Goal: Task Accomplishment & Management: Use online tool/utility

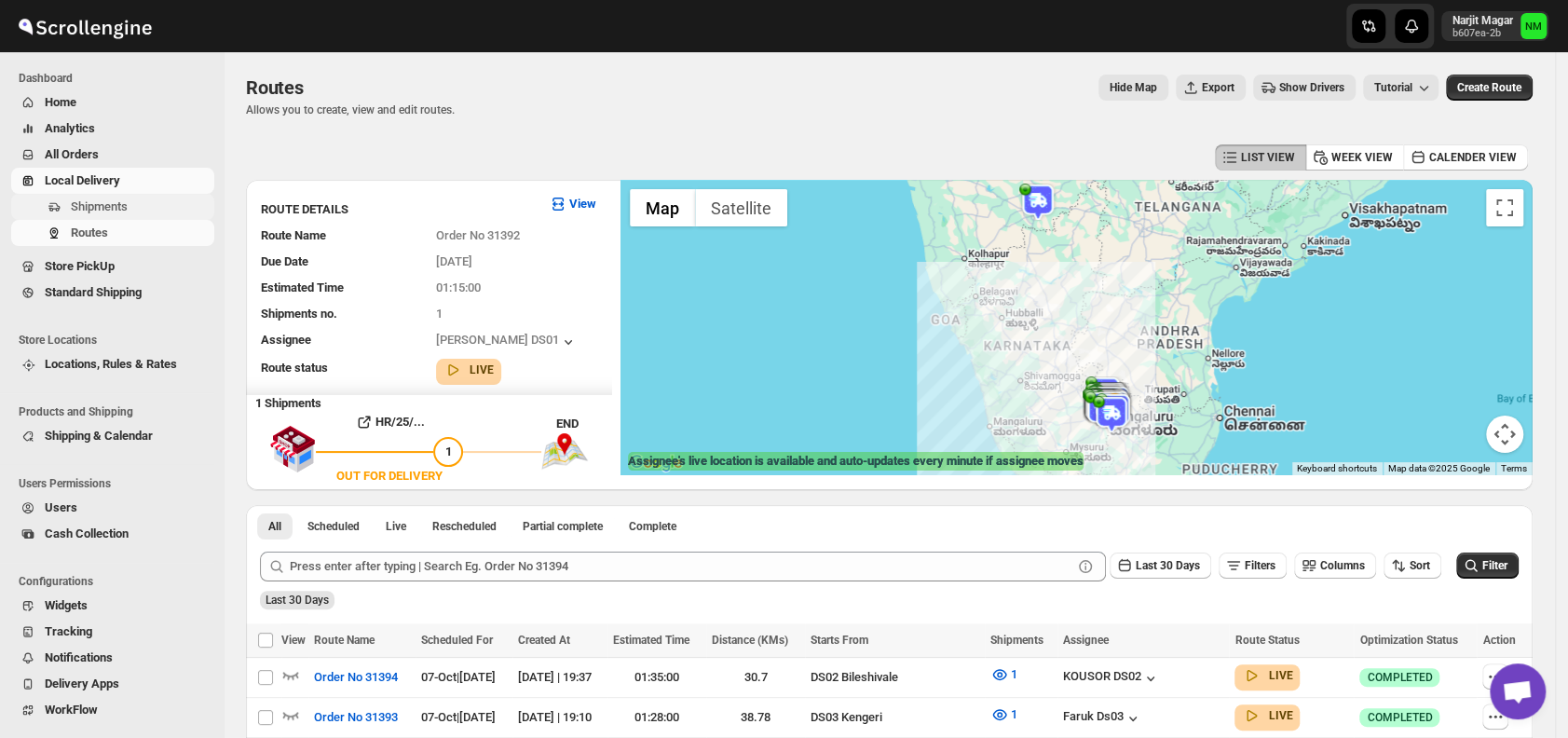
click at [127, 209] on span "Shipments" at bounding box center [99, 206] width 57 height 14
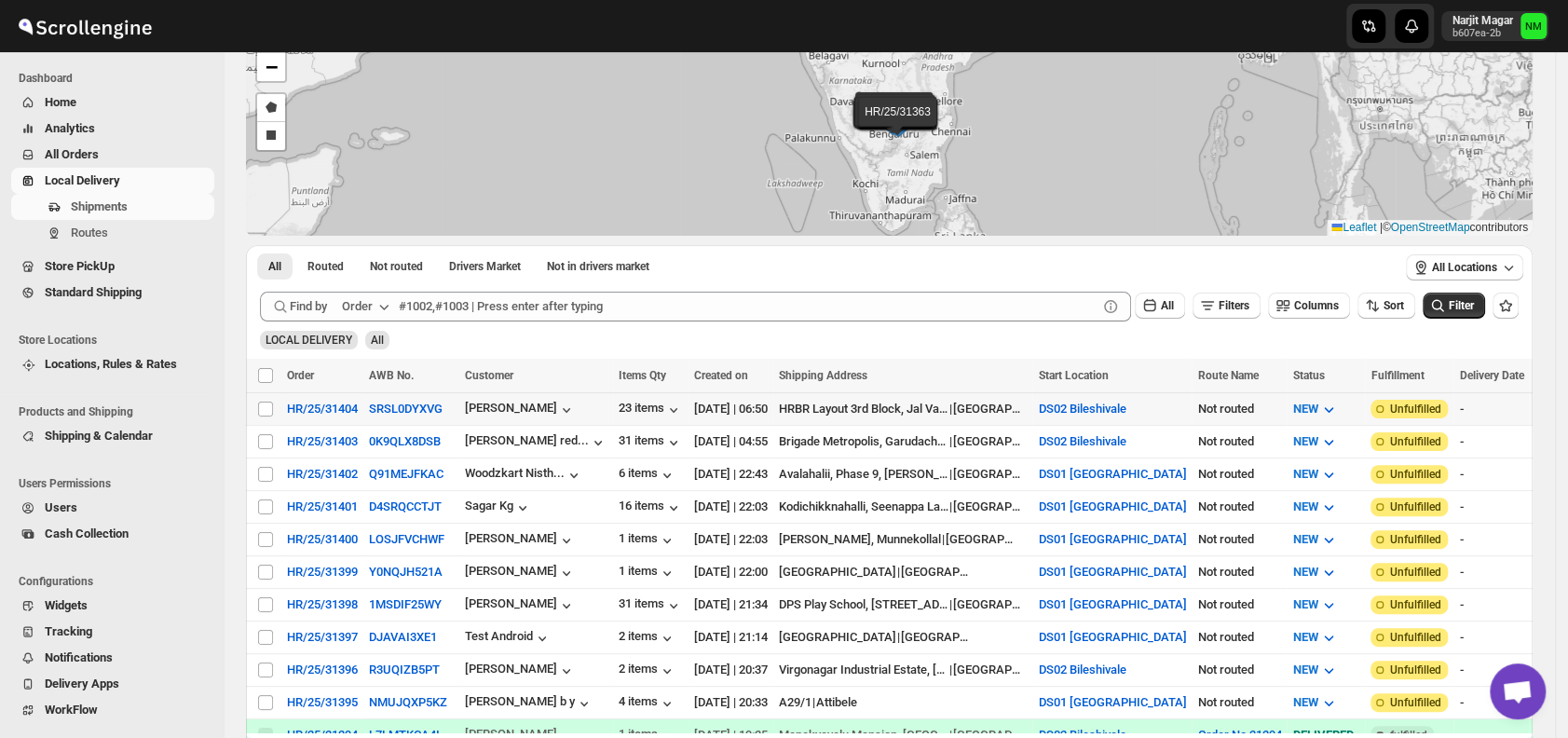
scroll to position [127, 0]
click at [265, 470] on input "Select shipment" at bounding box center [265, 474] width 15 height 15
checkbox input "true"
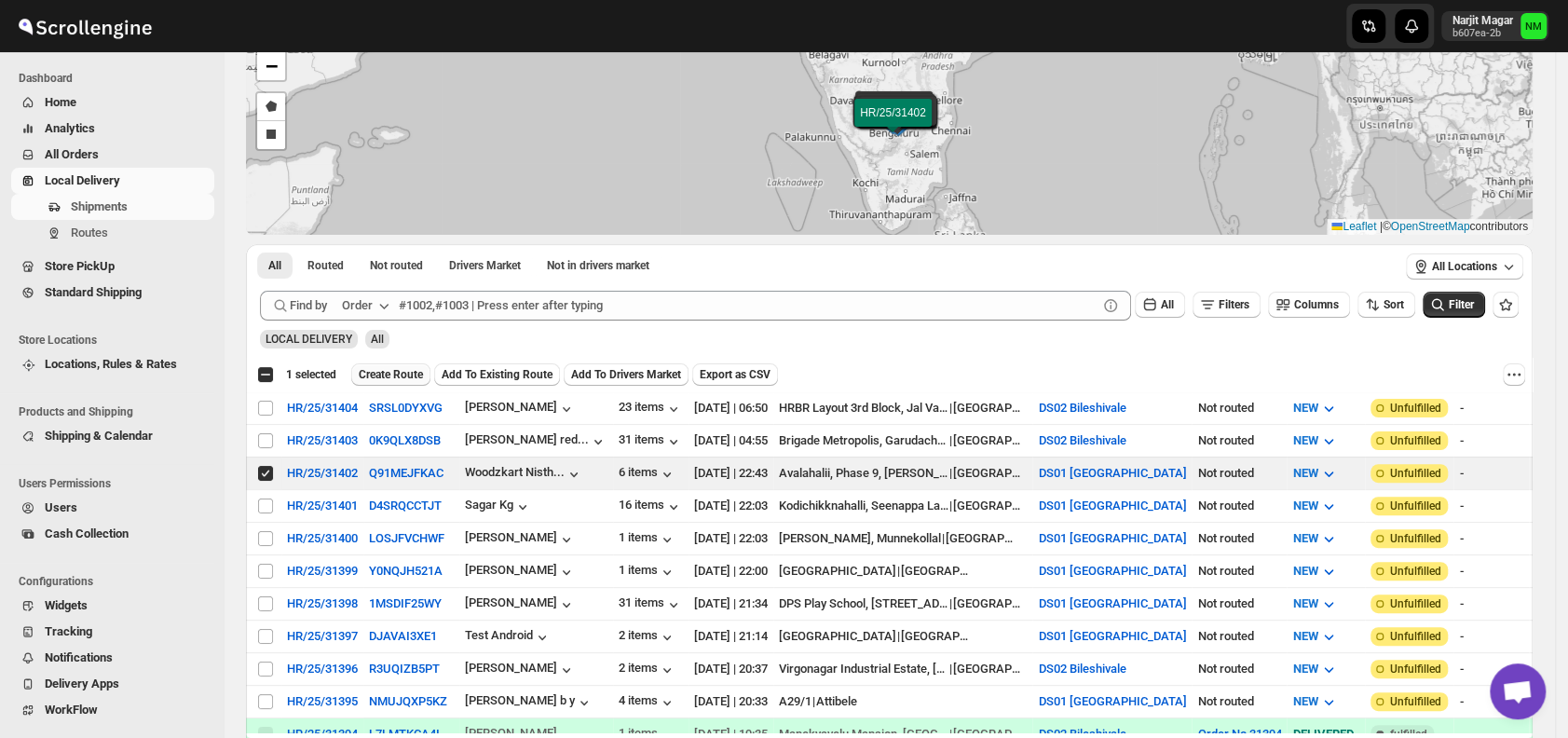
click at [375, 369] on span "Create Route" at bounding box center [390, 375] width 64 height 15
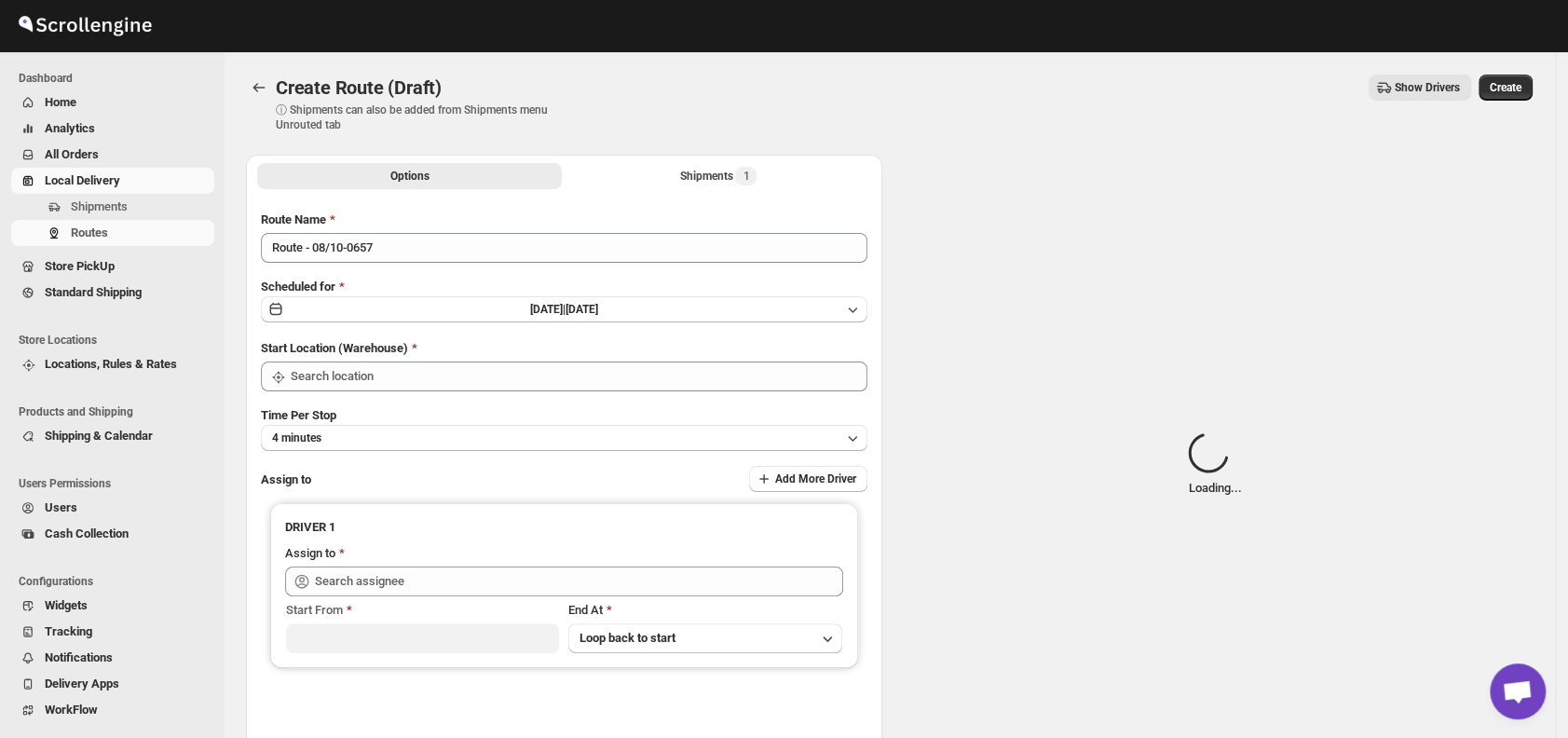
type input "DS01 [GEOGRAPHIC_DATA]"
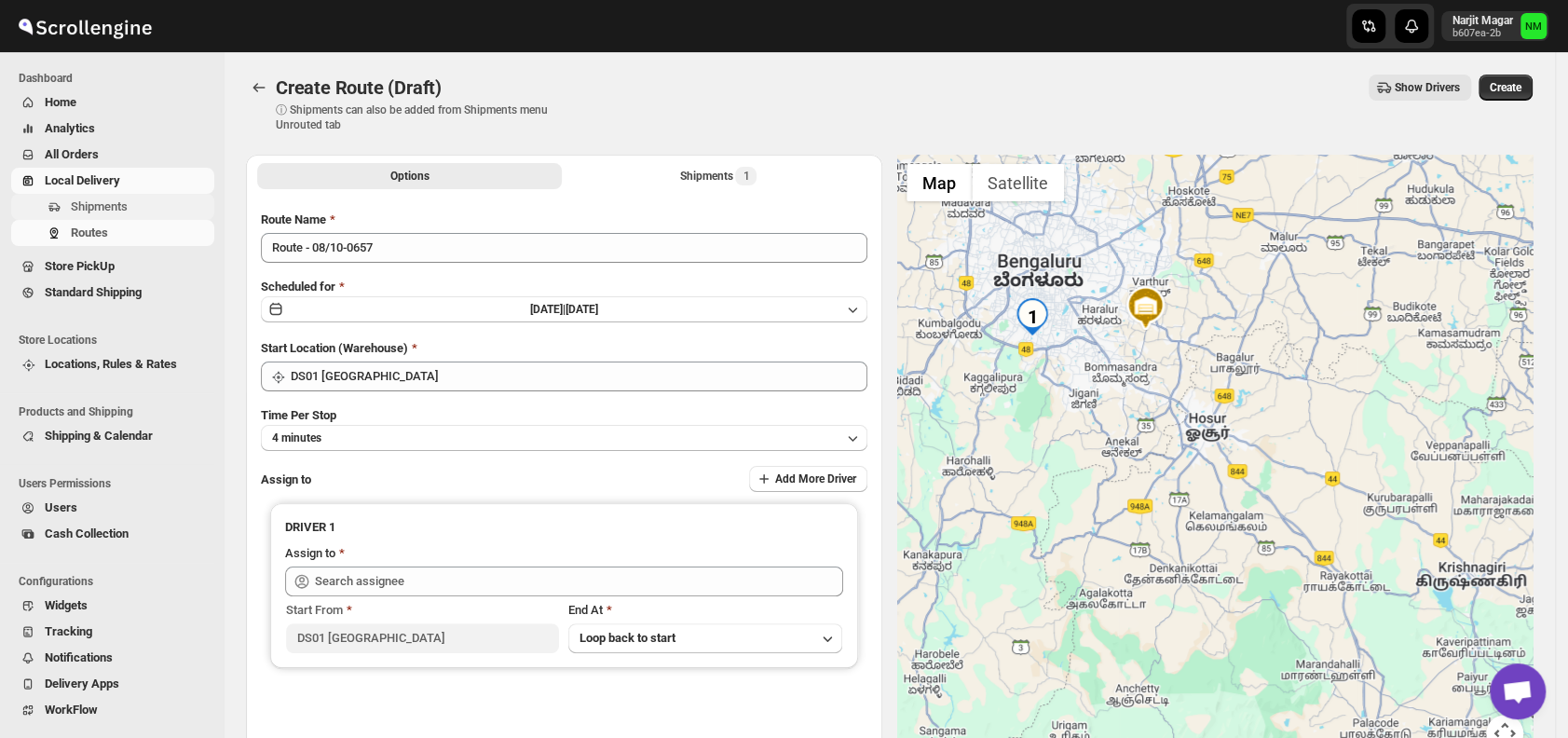
click at [107, 200] on span "Shipments" at bounding box center [99, 206] width 57 height 14
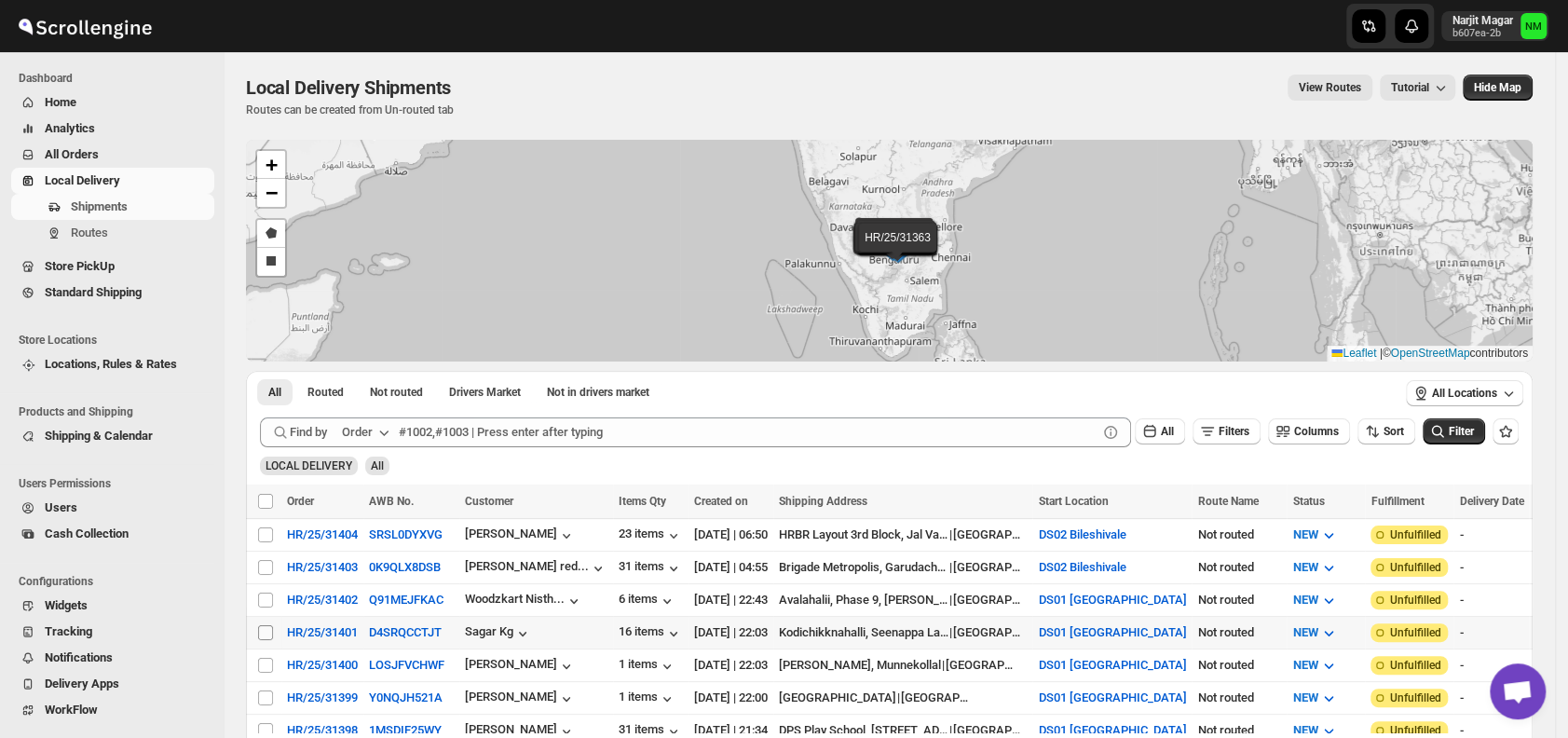
click at [265, 630] on input "Select shipment" at bounding box center [265, 633] width 15 height 15
checkbox input "true"
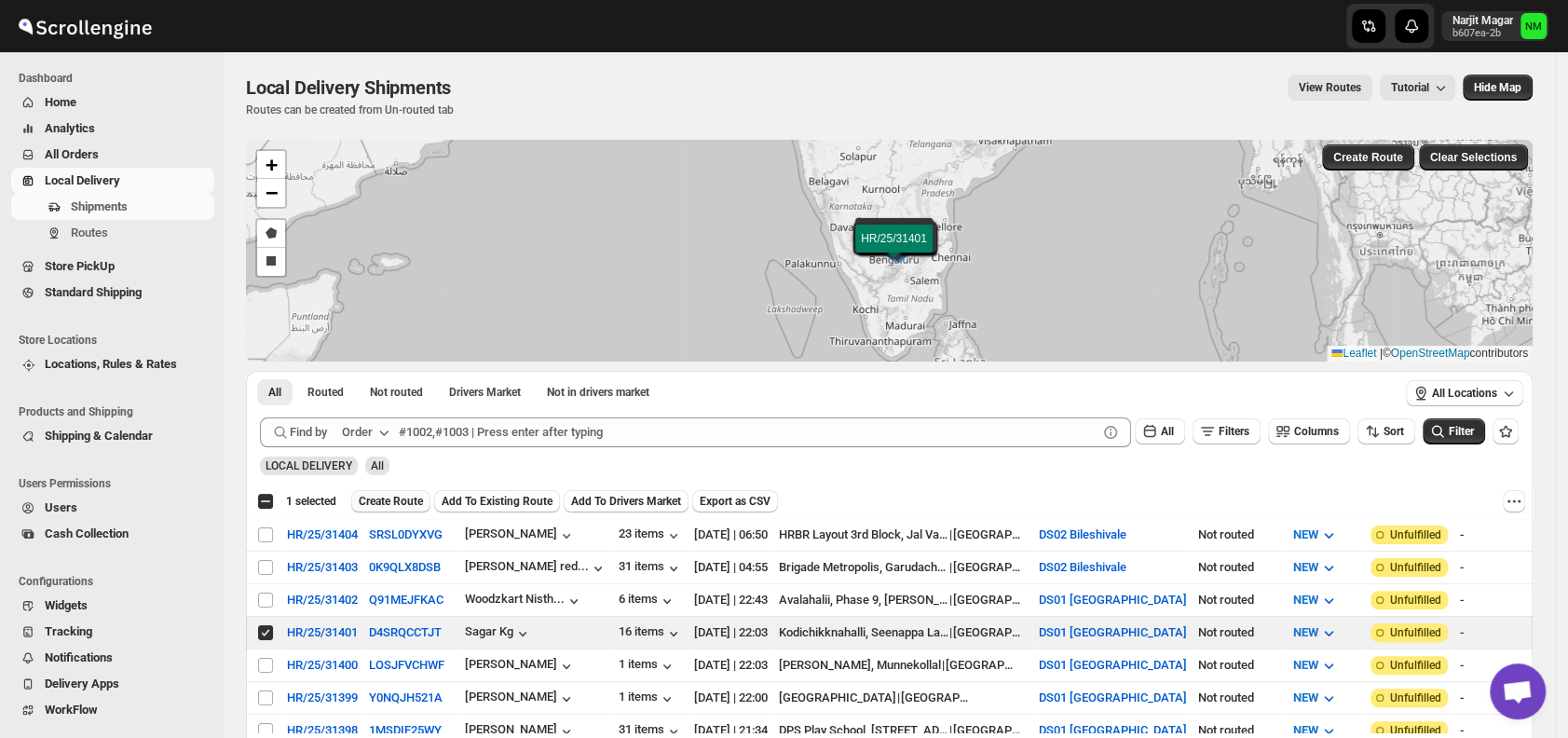
click at [366, 507] on button "Create Route" at bounding box center [390, 501] width 79 height 22
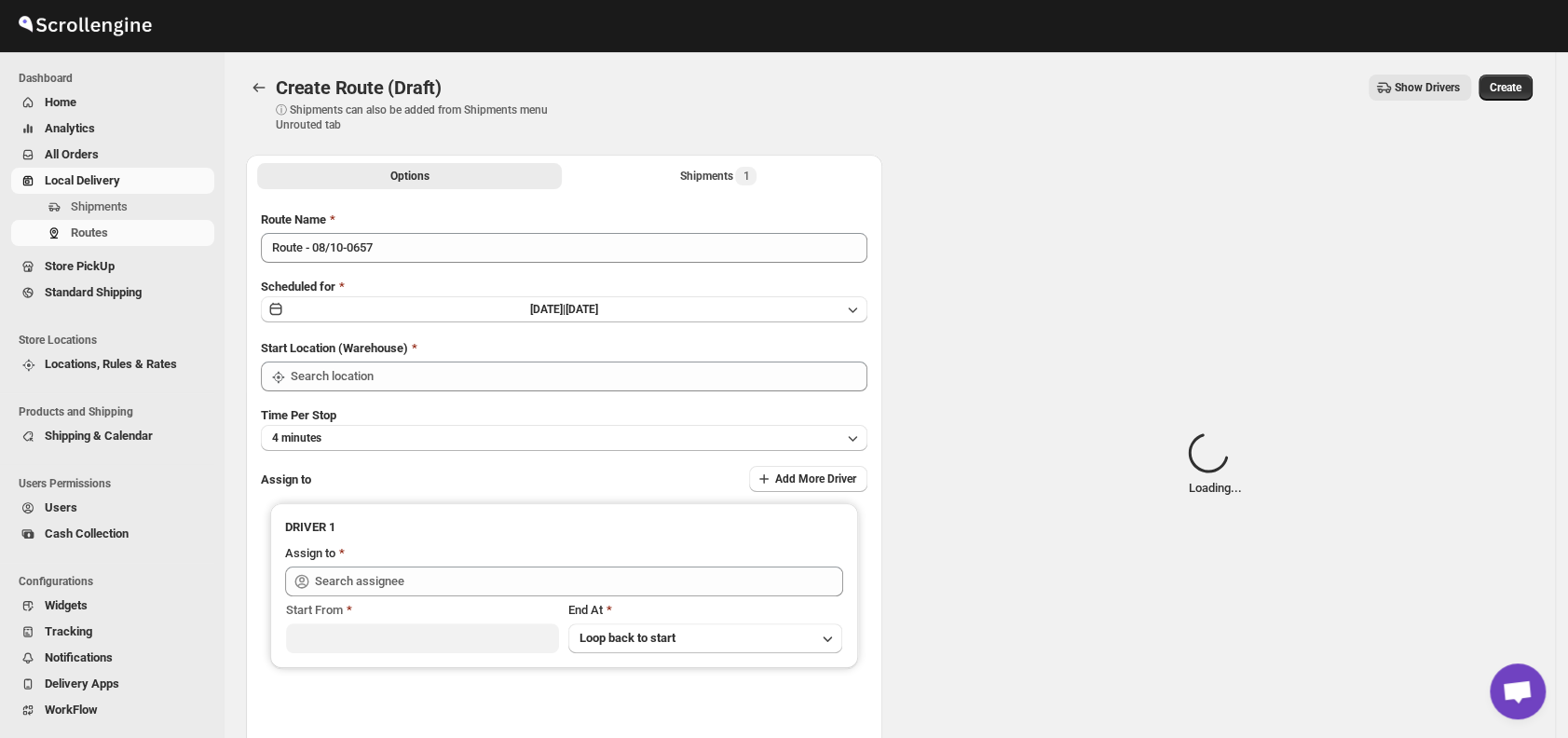
type input "DS01 [GEOGRAPHIC_DATA]"
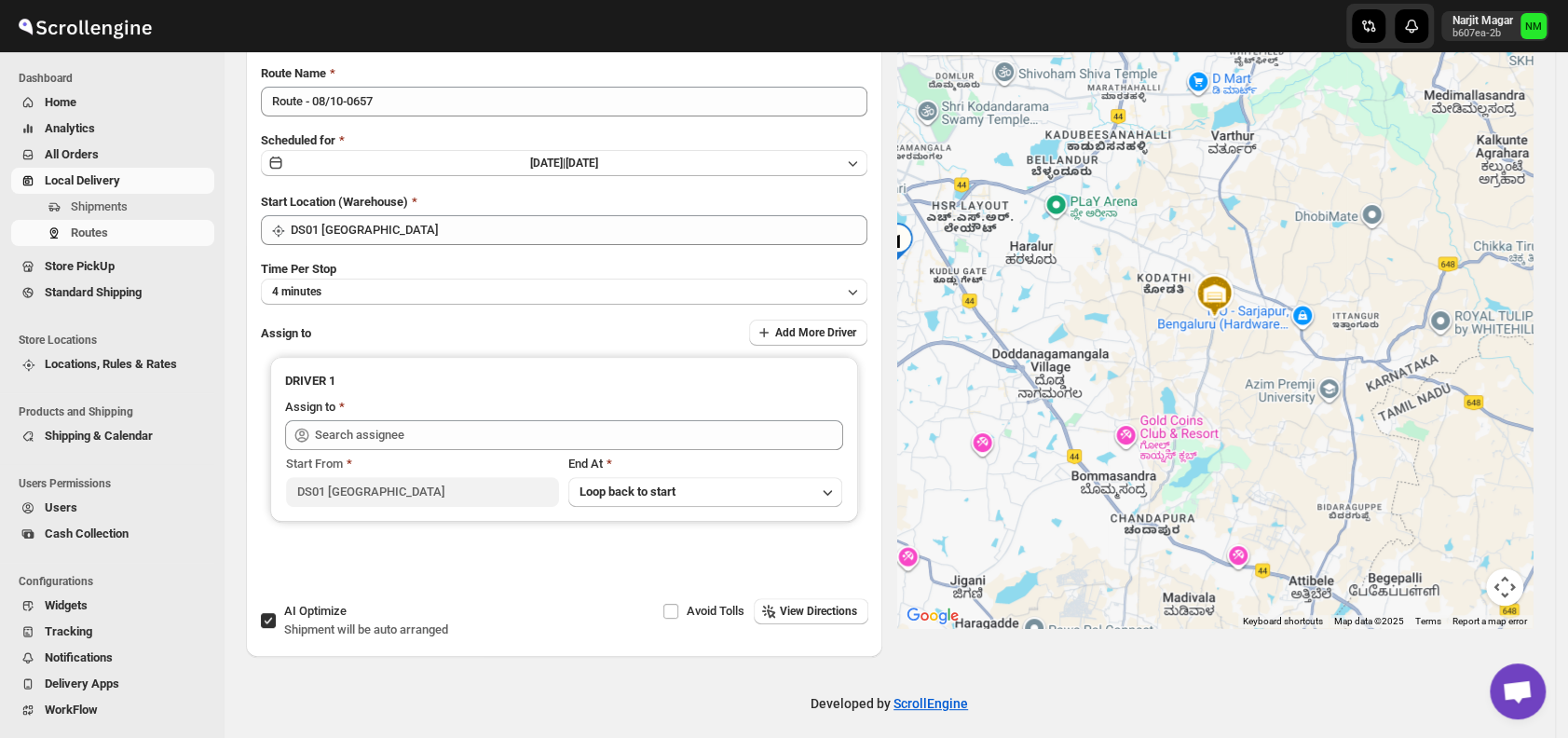
scroll to position [157, 0]
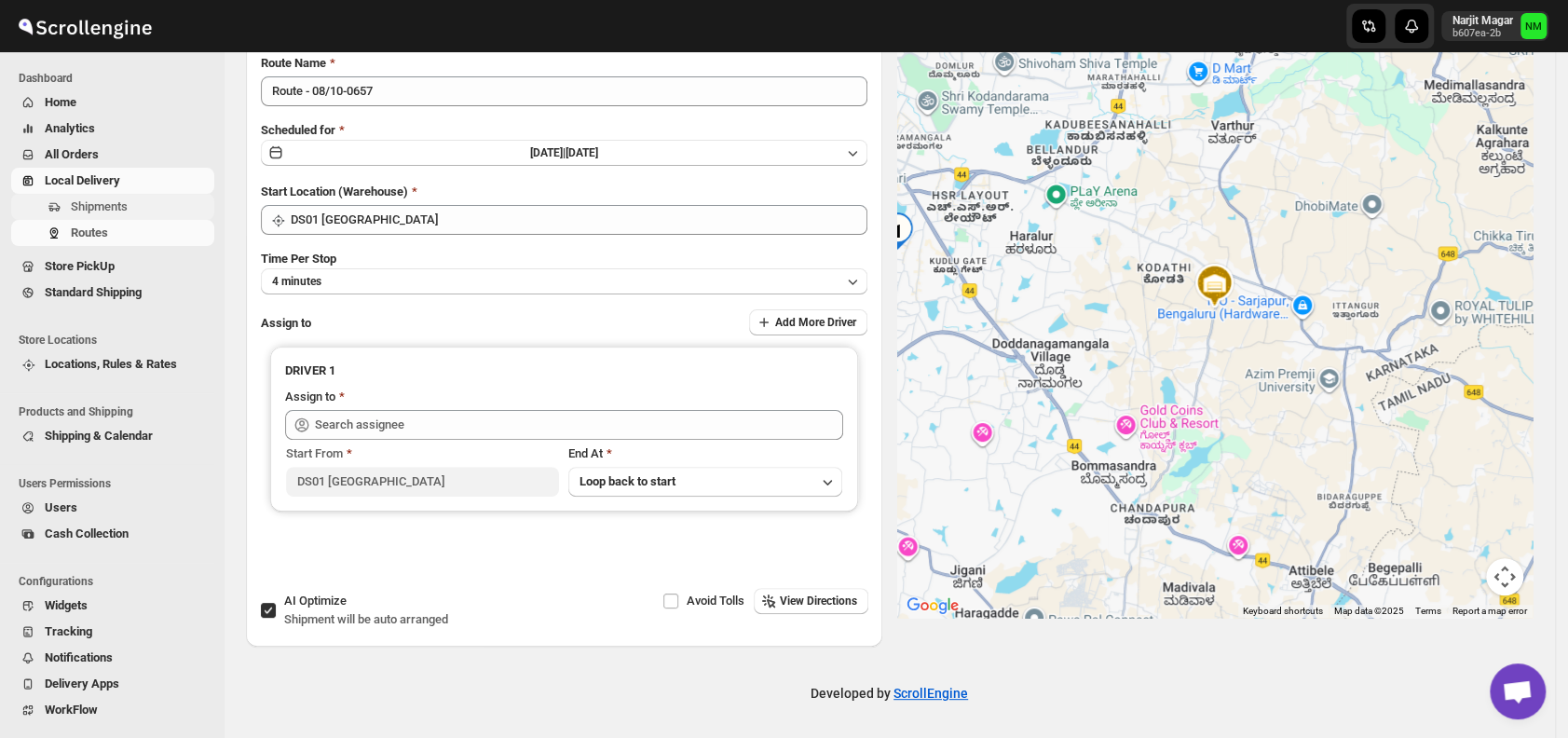
click at [127, 207] on span "Shipments" at bounding box center [99, 206] width 57 height 14
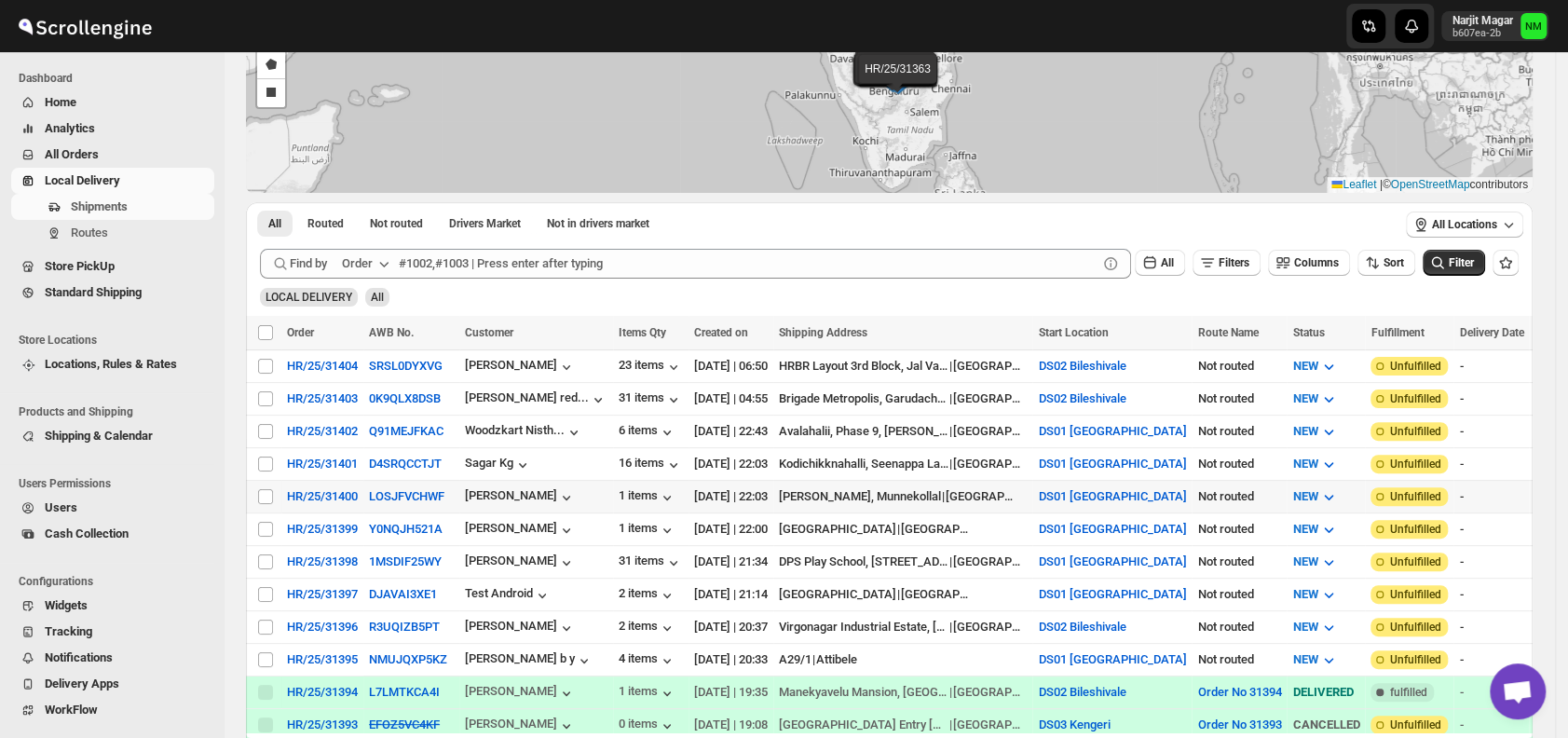
scroll to position [183, 0]
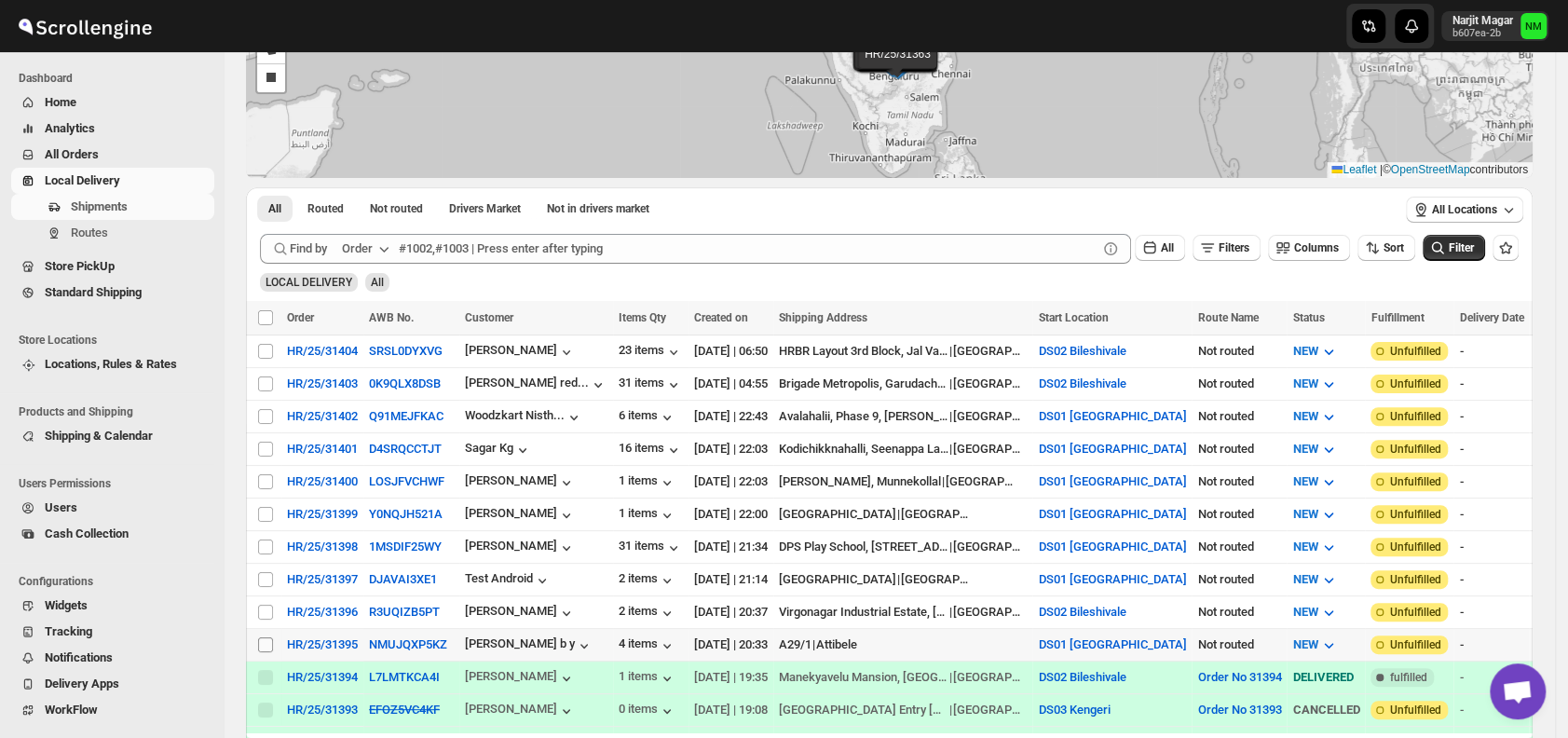
click at [260, 638] on input "Select shipment" at bounding box center [265, 645] width 15 height 15
checkbox input "true"
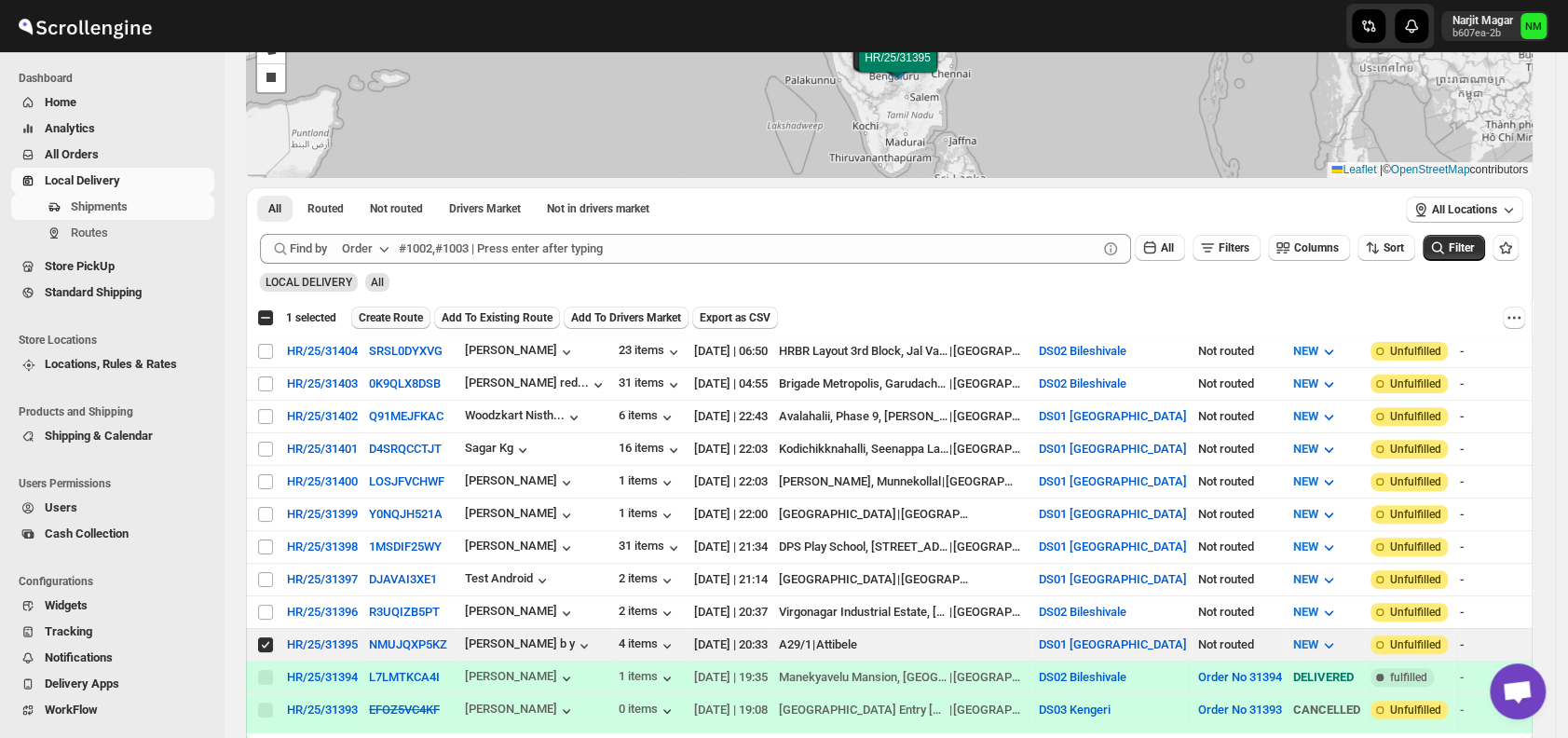
click at [389, 320] on span "Create Route" at bounding box center [390, 318] width 64 height 15
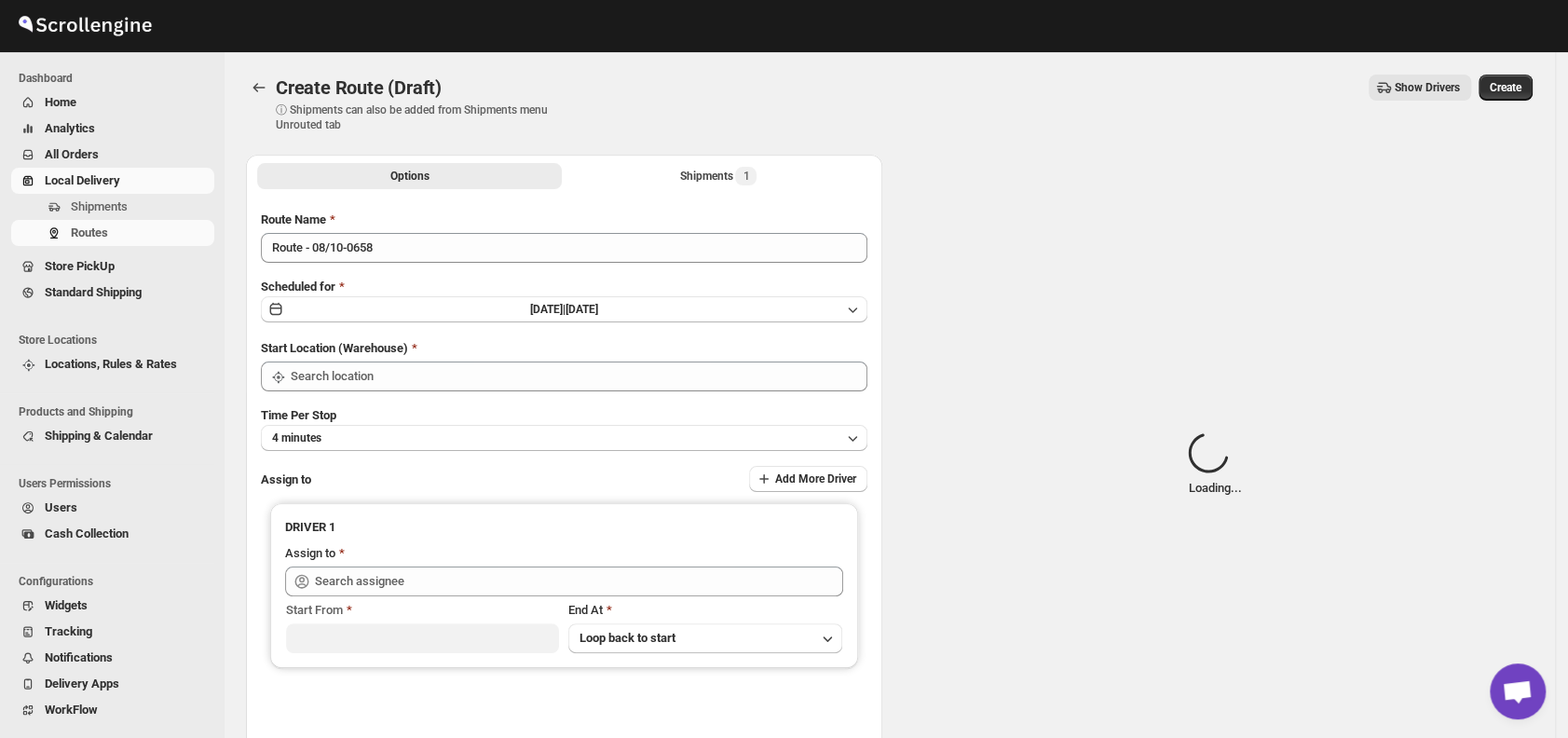
type input "DS01 [GEOGRAPHIC_DATA]"
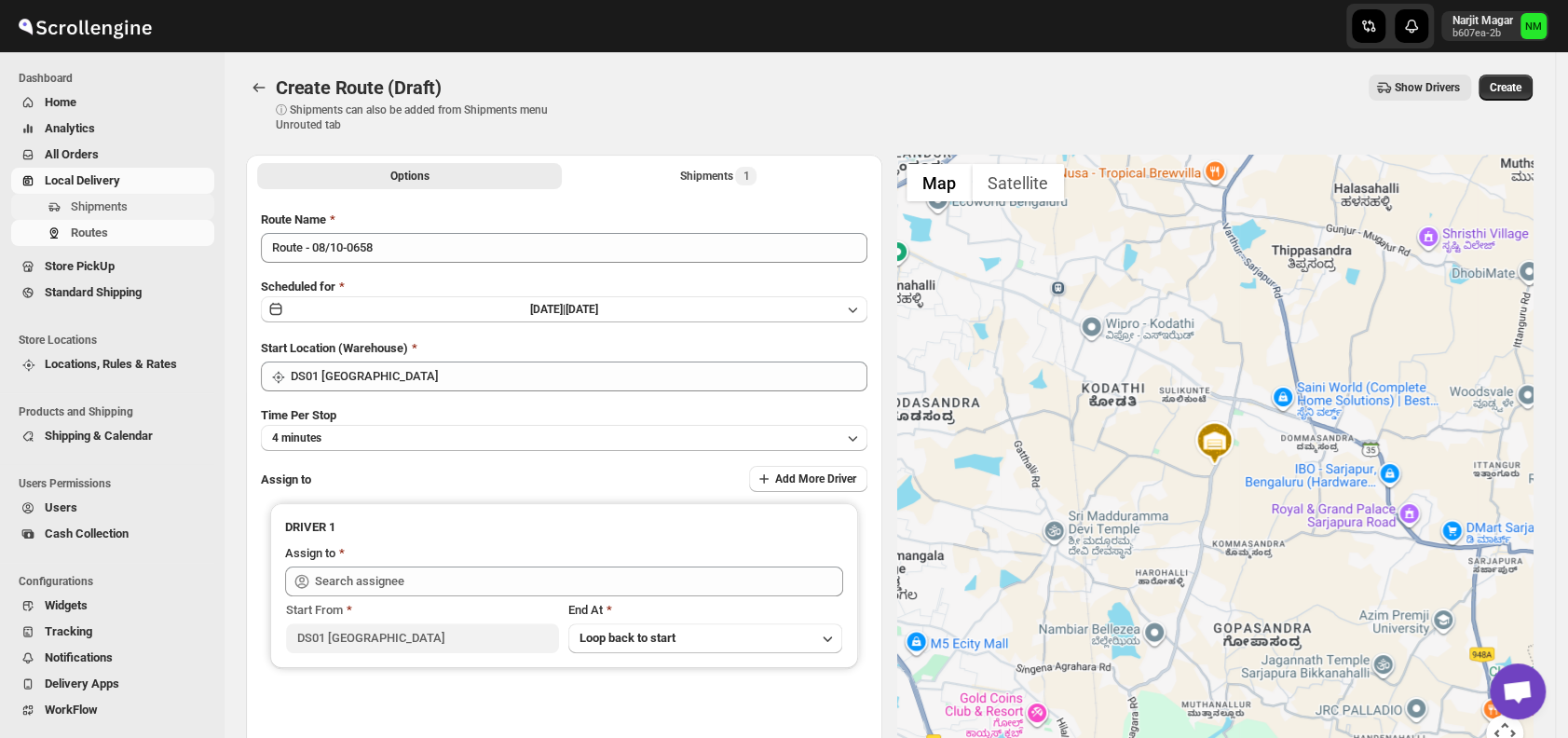
click at [121, 207] on span "Shipments" at bounding box center [99, 206] width 57 height 14
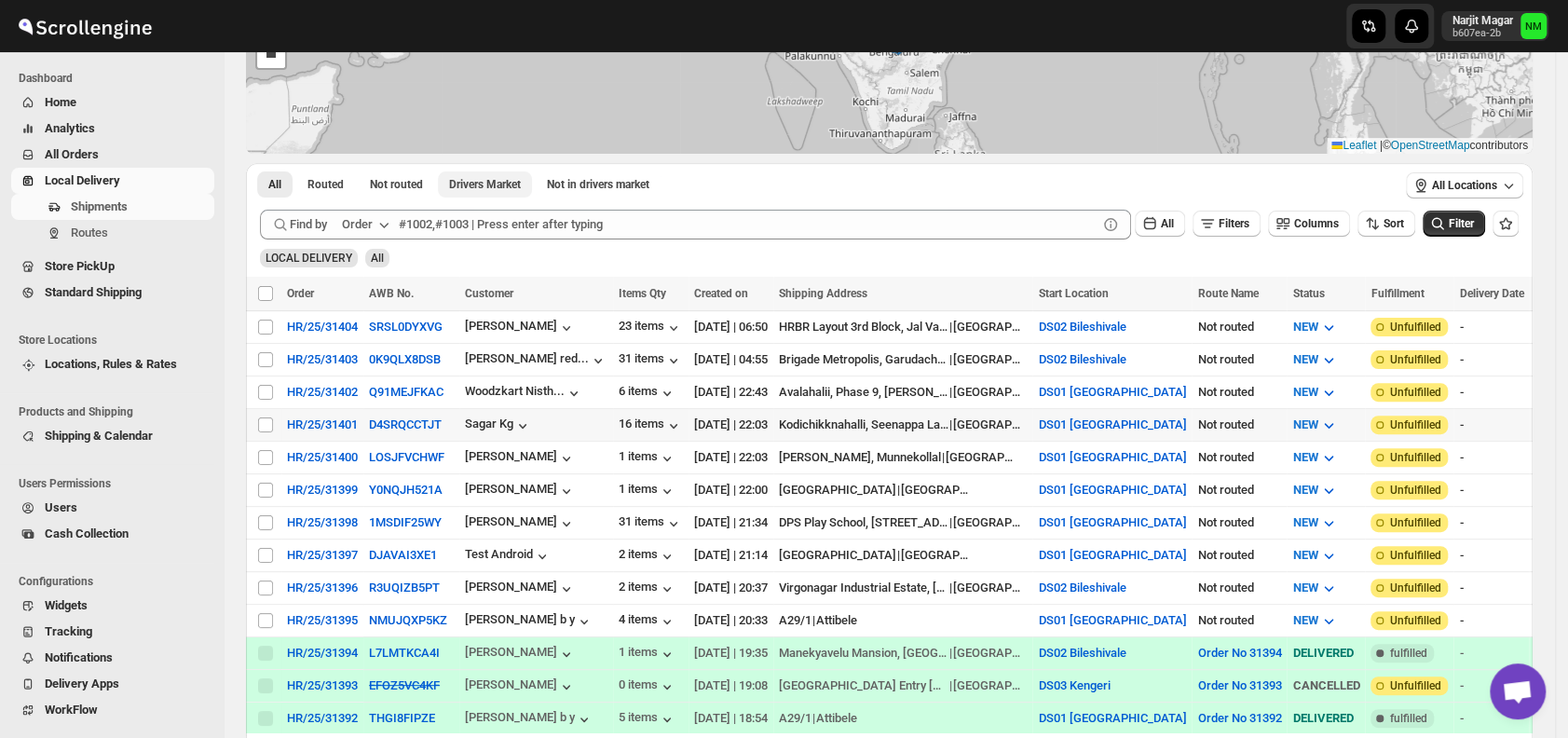
scroll to position [209, 0]
click at [266, 515] on input "Select shipment" at bounding box center [265, 522] width 15 height 15
checkbox input "true"
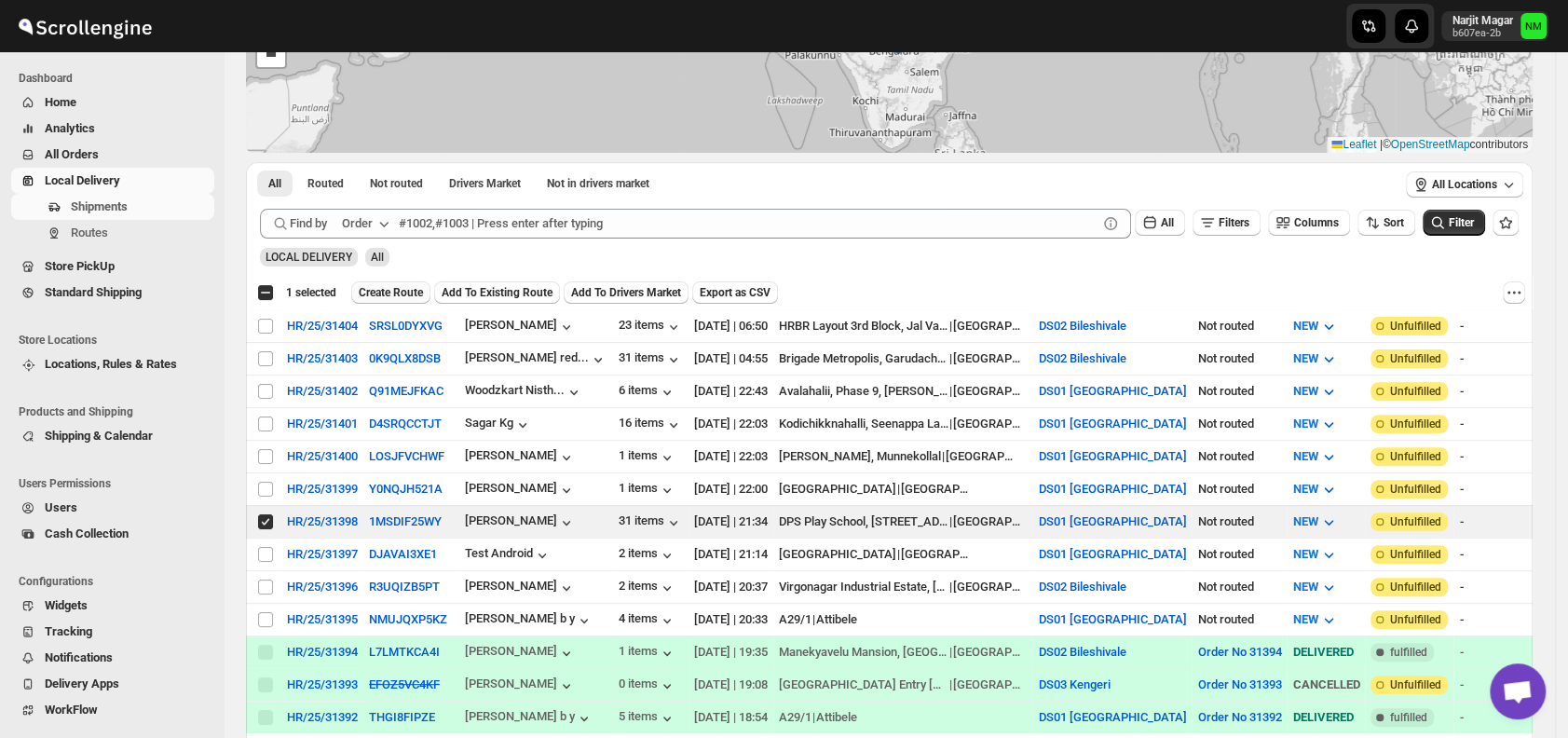
click at [399, 284] on button "Create Route" at bounding box center [390, 292] width 79 height 22
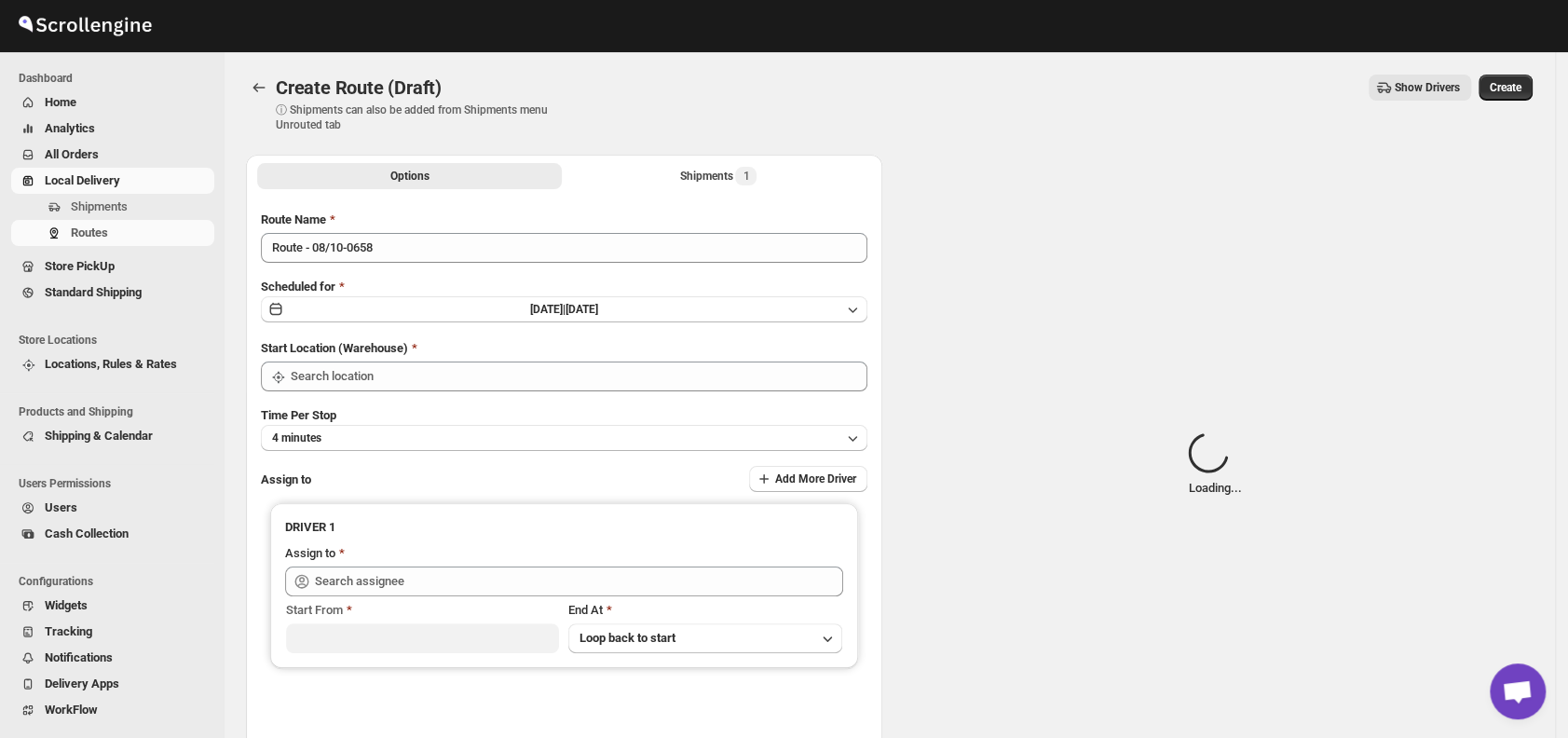
type input "DS01 [GEOGRAPHIC_DATA]"
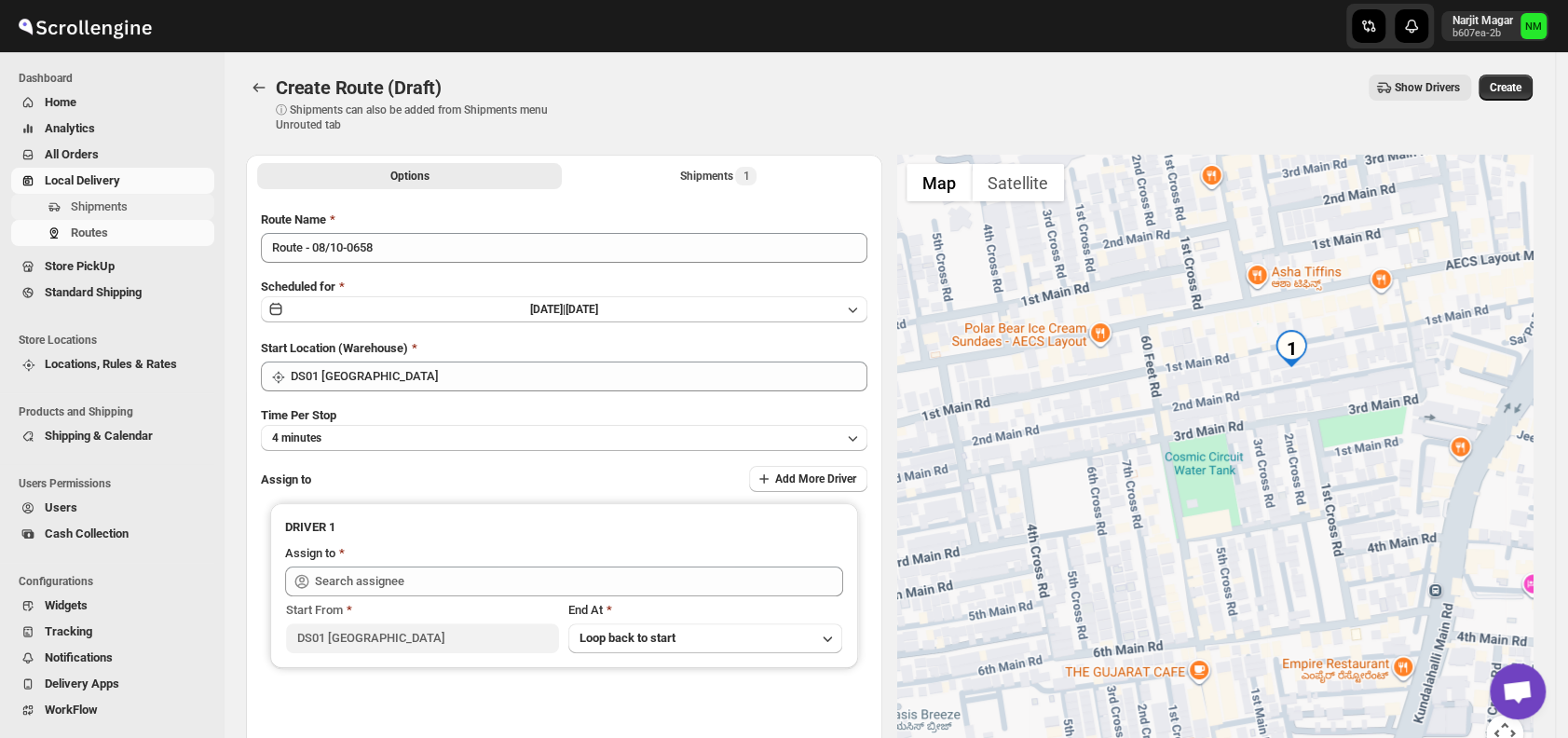
click at [122, 209] on span "Shipments" at bounding box center [99, 206] width 57 height 14
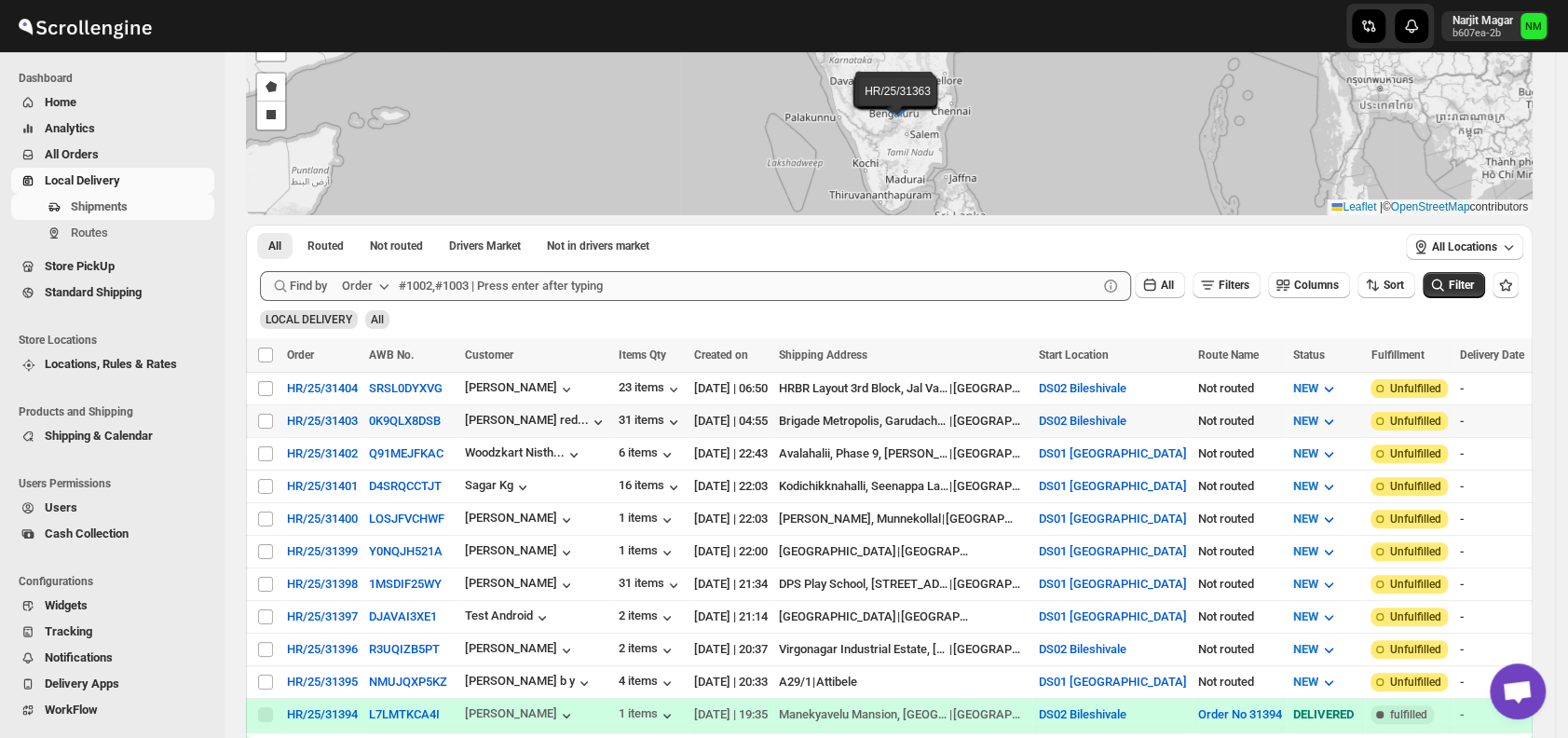
scroll to position [151, 0]
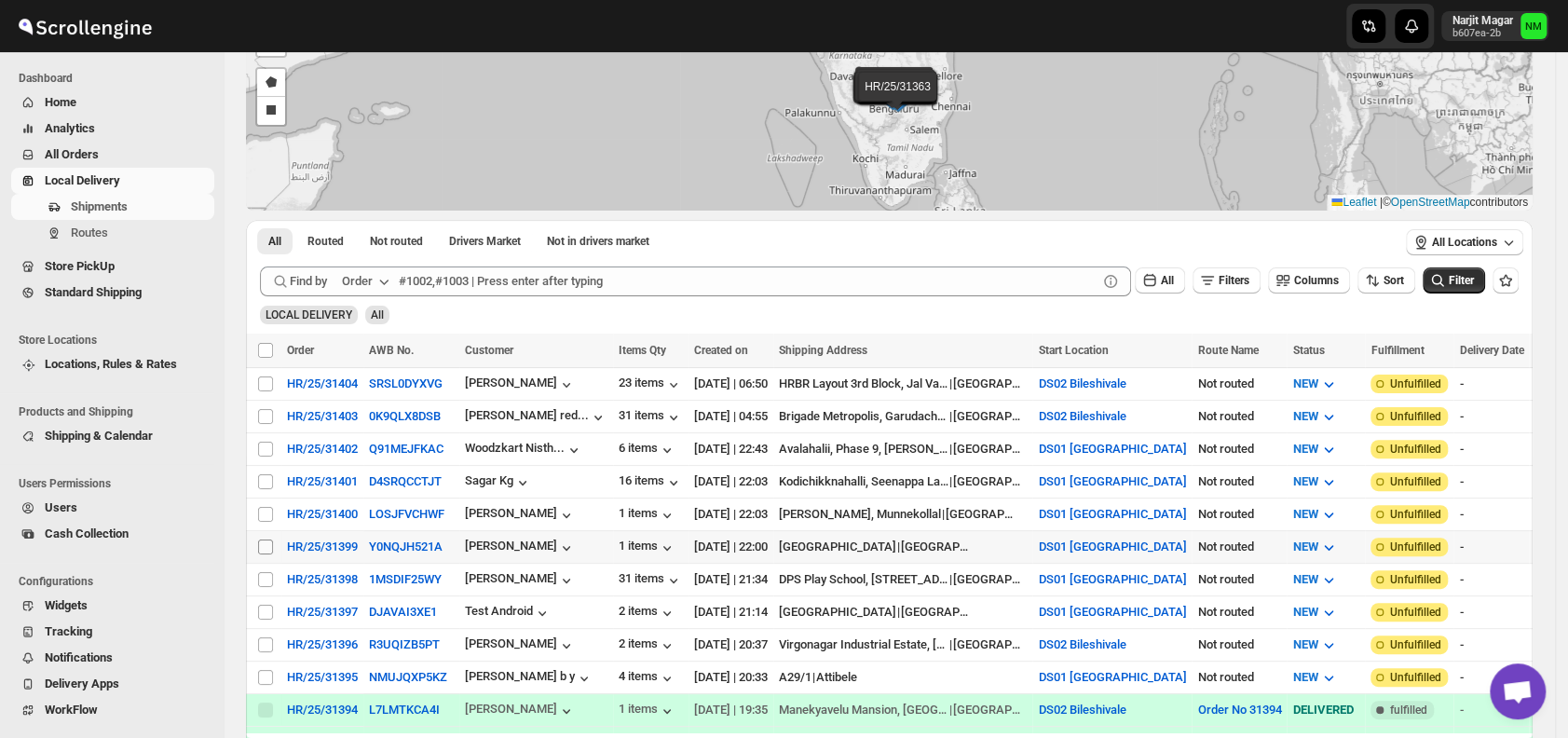
click at [268, 539] on input "Select shipment" at bounding box center [265, 547] width 15 height 15
checkbox input "true"
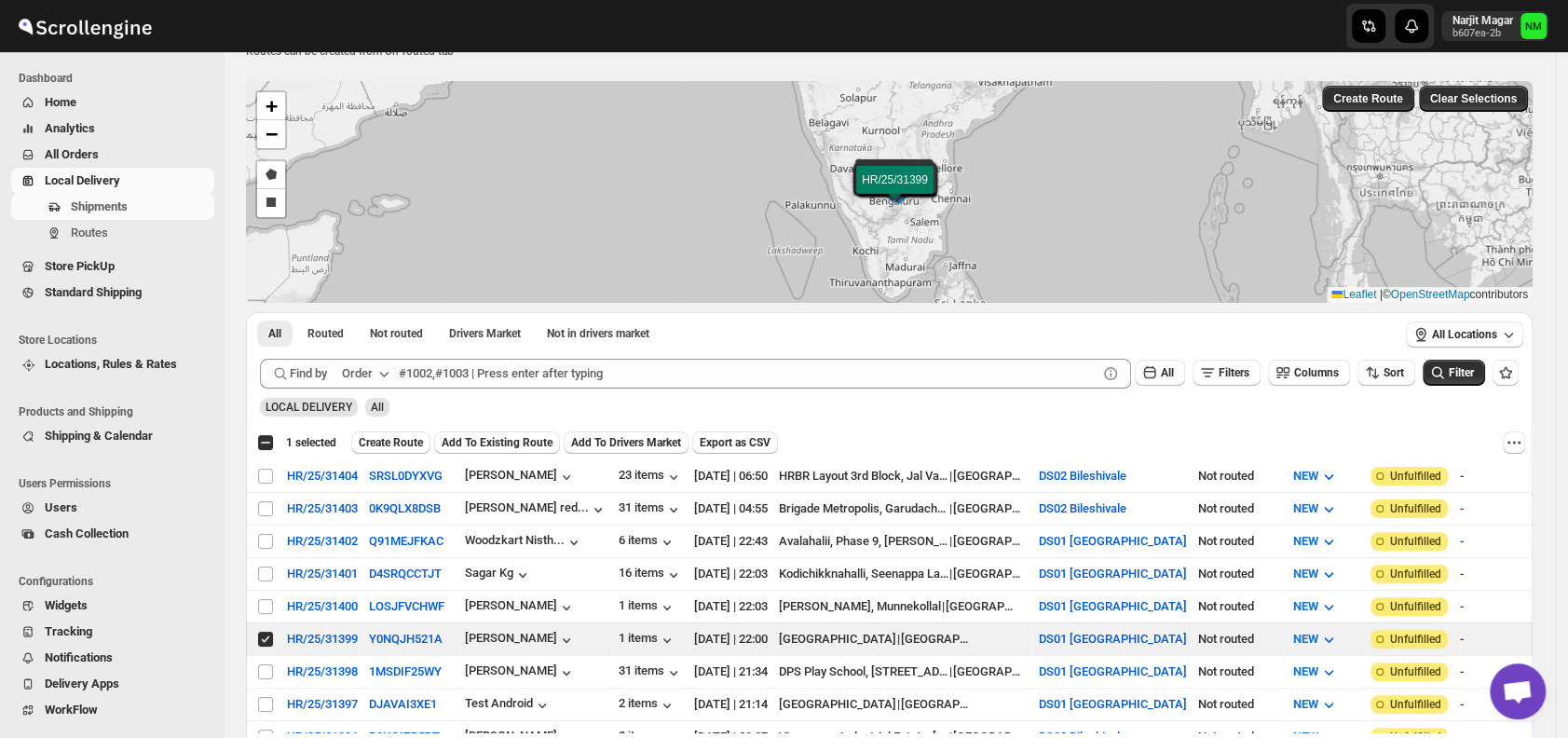
scroll to position [0, 0]
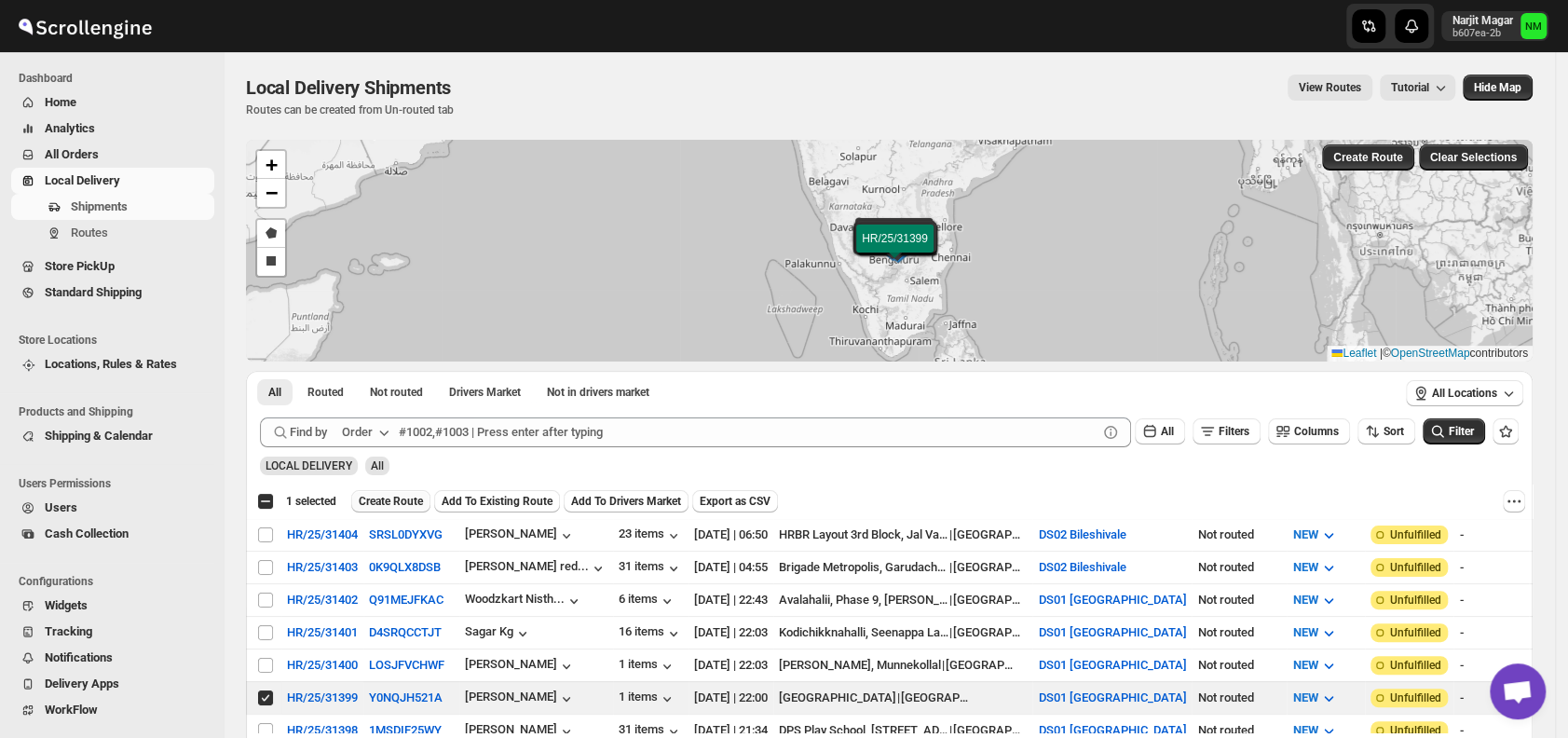
click at [373, 510] on button "Create Route" at bounding box center [390, 501] width 79 height 22
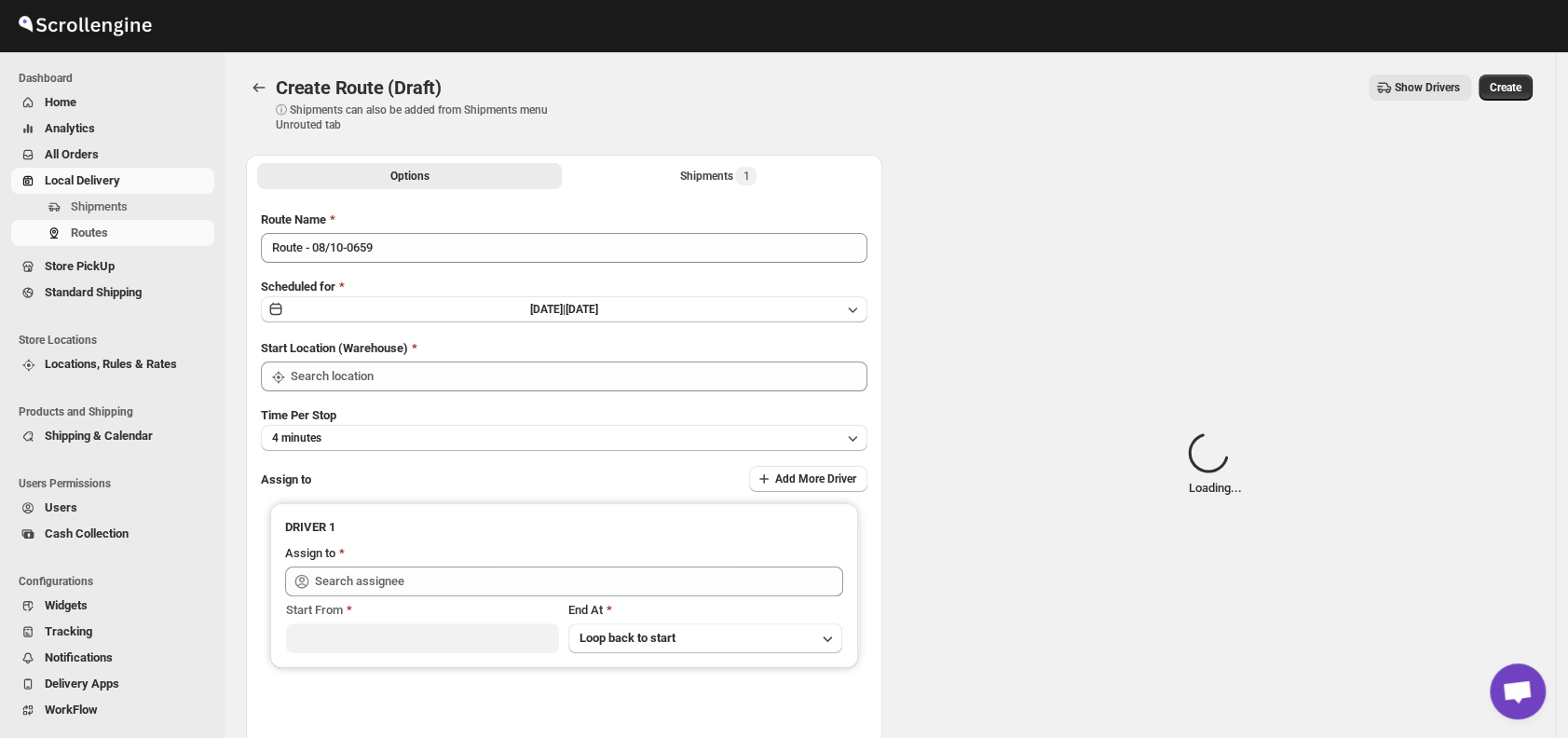
type input "DS01 [GEOGRAPHIC_DATA]"
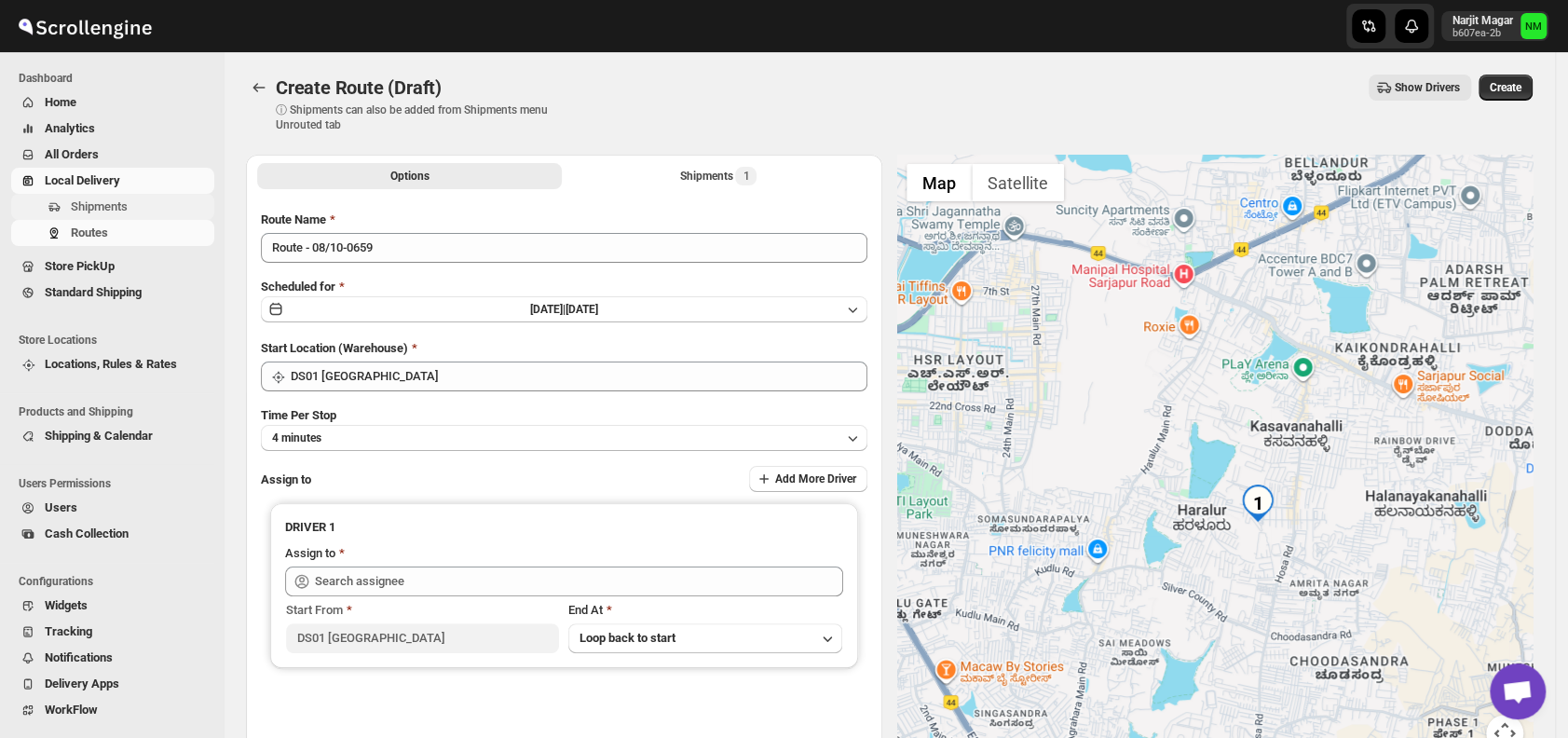
click at [140, 209] on span "Shipments" at bounding box center [140, 207] width 139 height 19
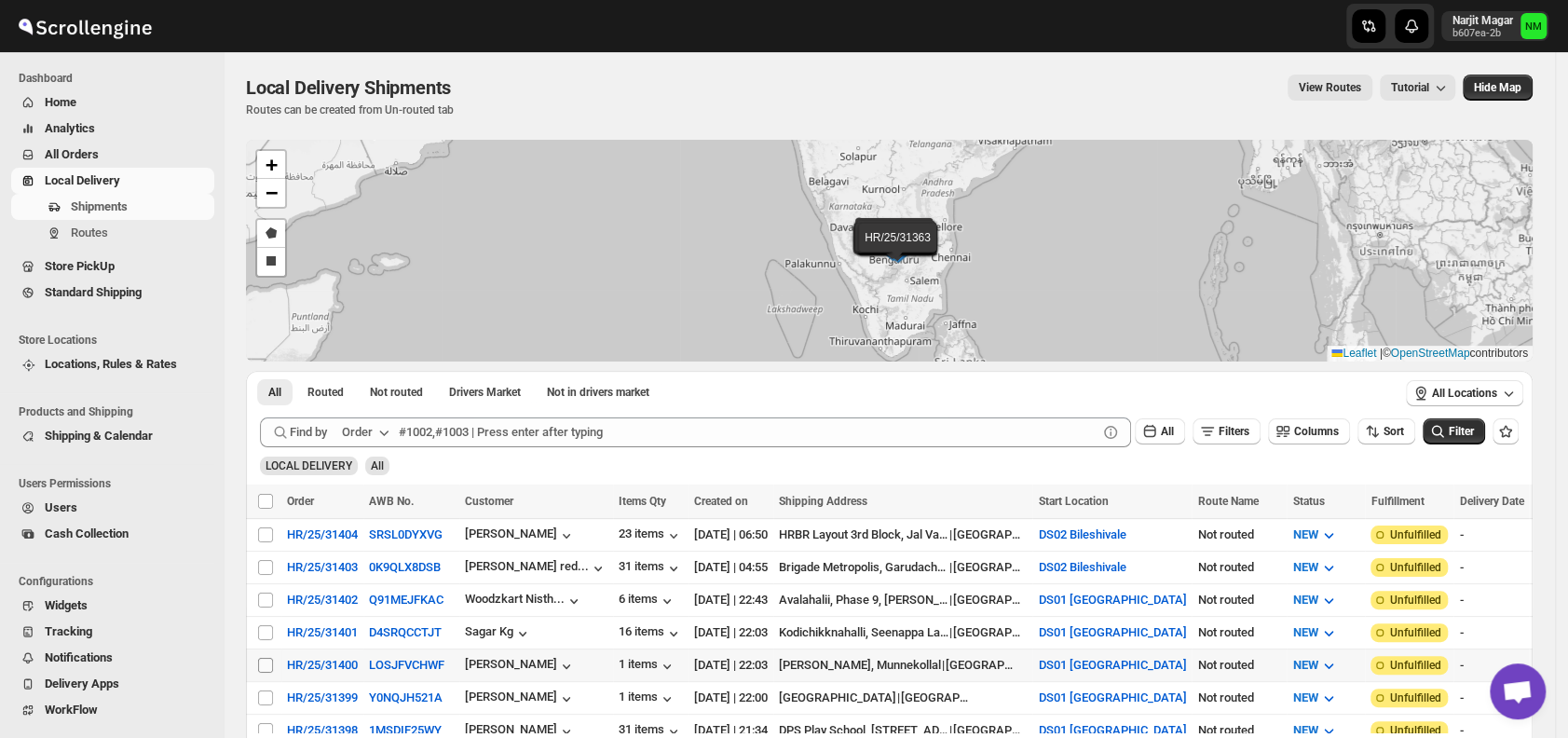
click at [264, 658] on input "Select shipment" at bounding box center [265, 665] width 15 height 15
checkbox input "true"
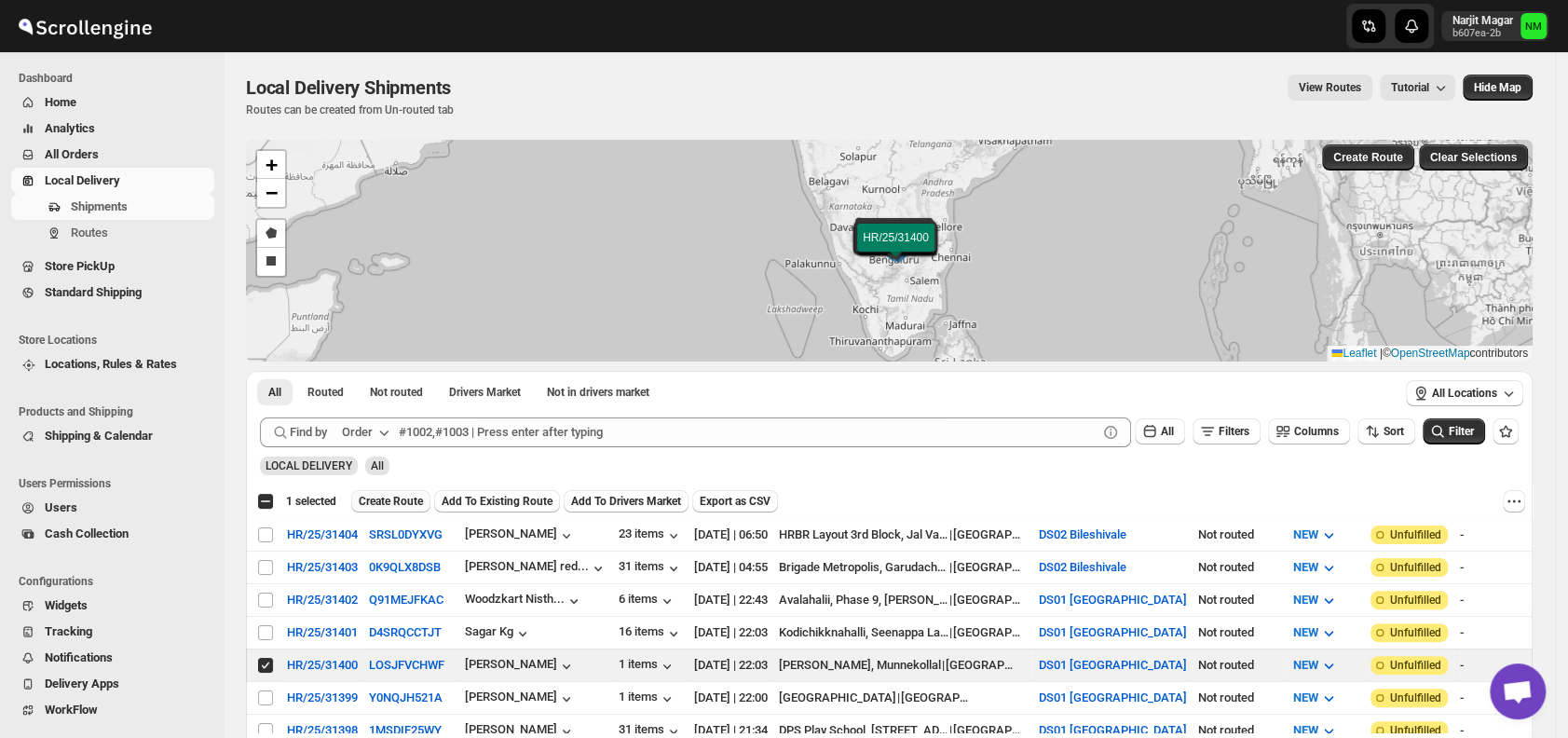
click at [384, 496] on span "Create Route" at bounding box center [390, 502] width 64 height 15
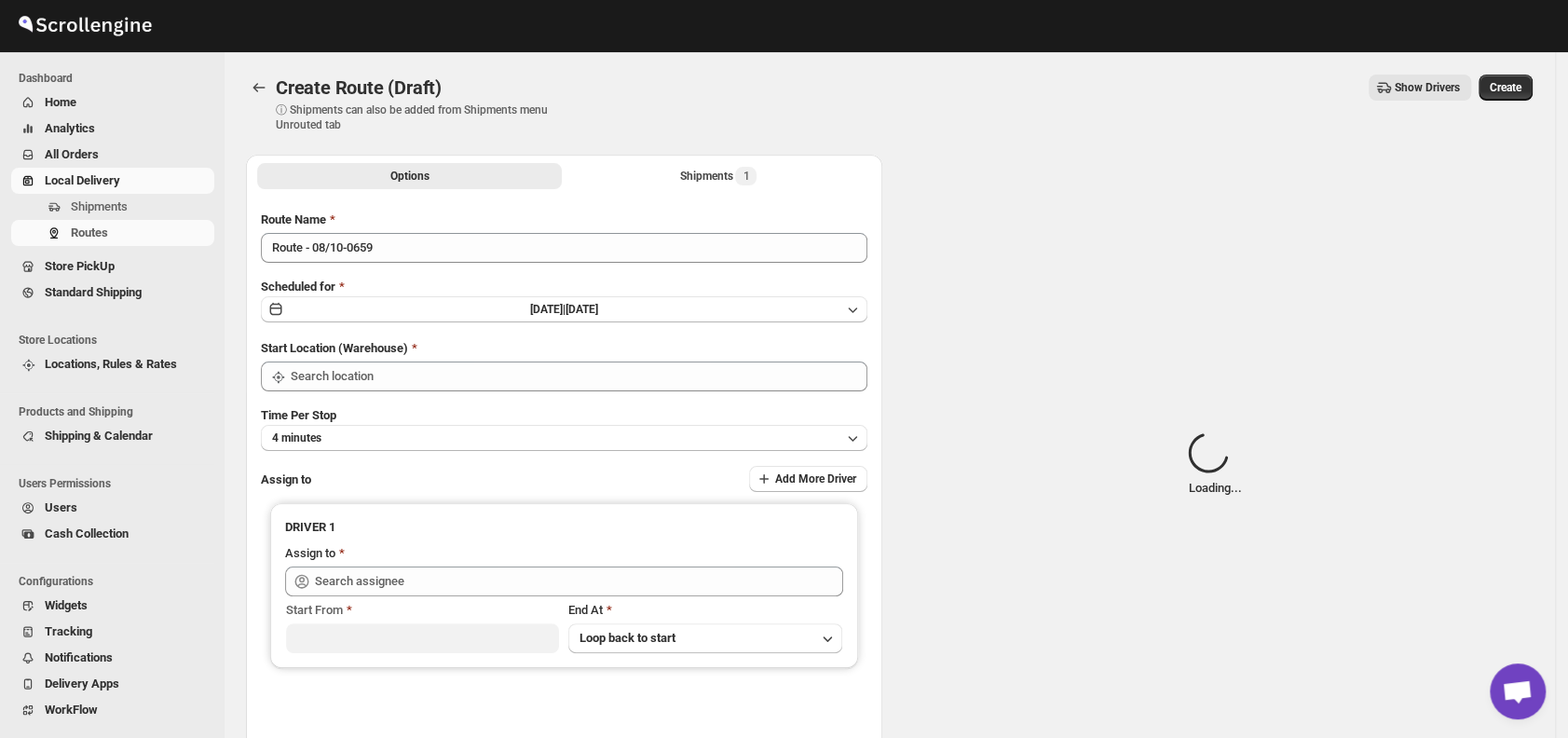
type input "DS01 [GEOGRAPHIC_DATA]"
